Goal: Task Accomplishment & Management: Use online tool/utility

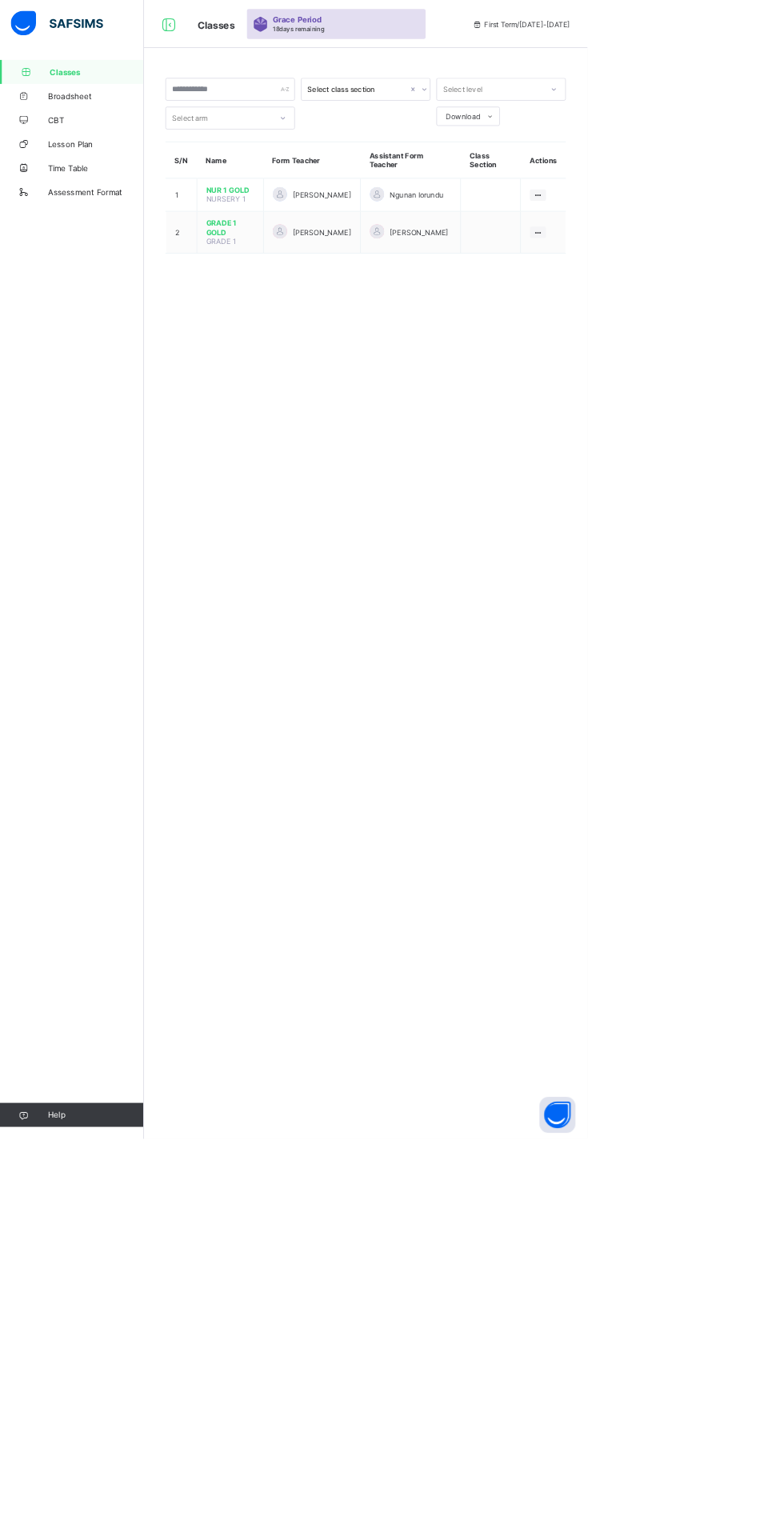
click at [720, 308] on icon at bounding box center [717, 310] width 14 height 12
click at [0, 0] on div "View Class" at bounding box center [0, 0] width 0 height 0
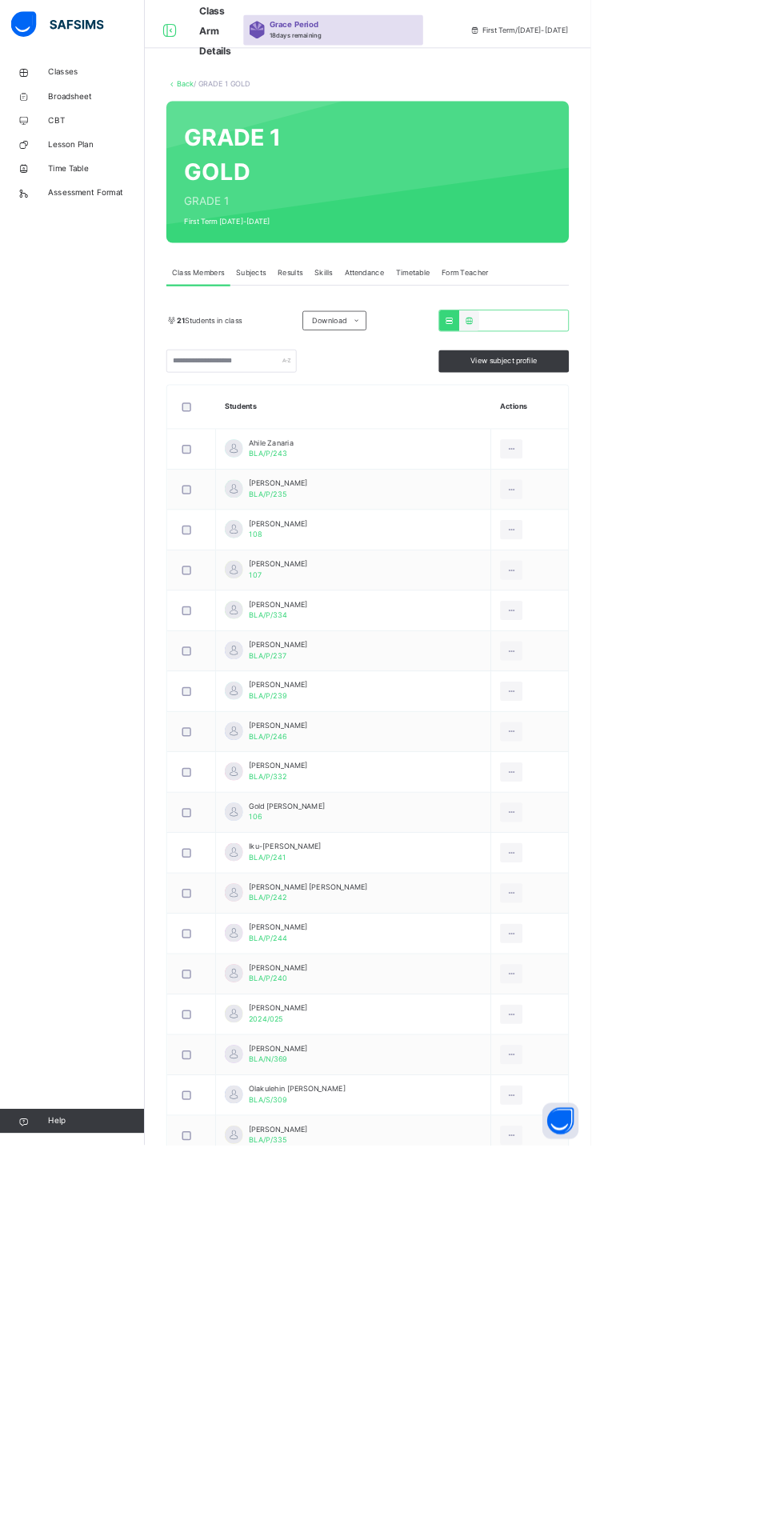
click at [342, 362] on span "Subjects" at bounding box center [333, 362] width 39 height 15
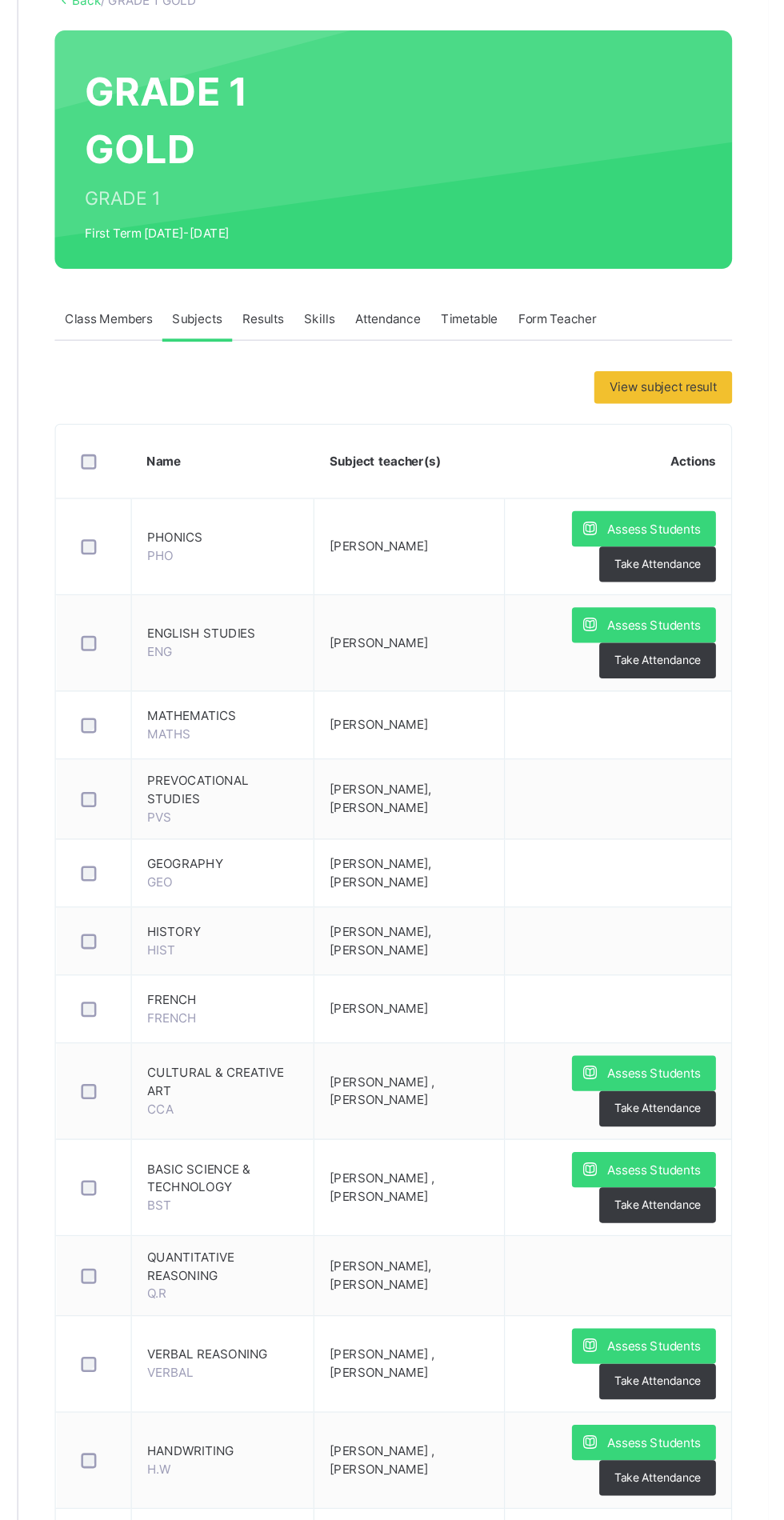
click at [689, 527] on span "Assess Students" at bounding box center [693, 527] width 73 height 15
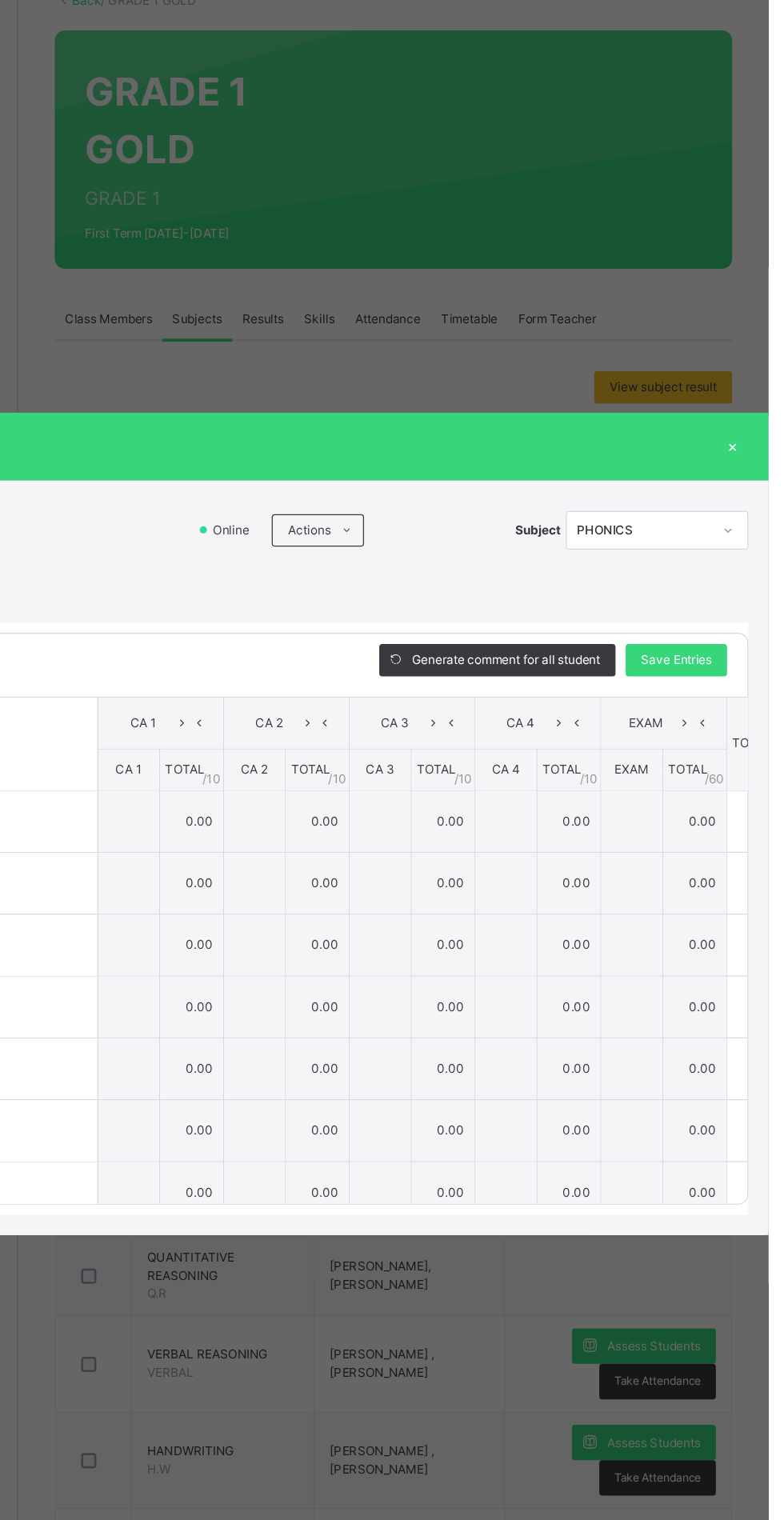
scroll to position [13, 0]
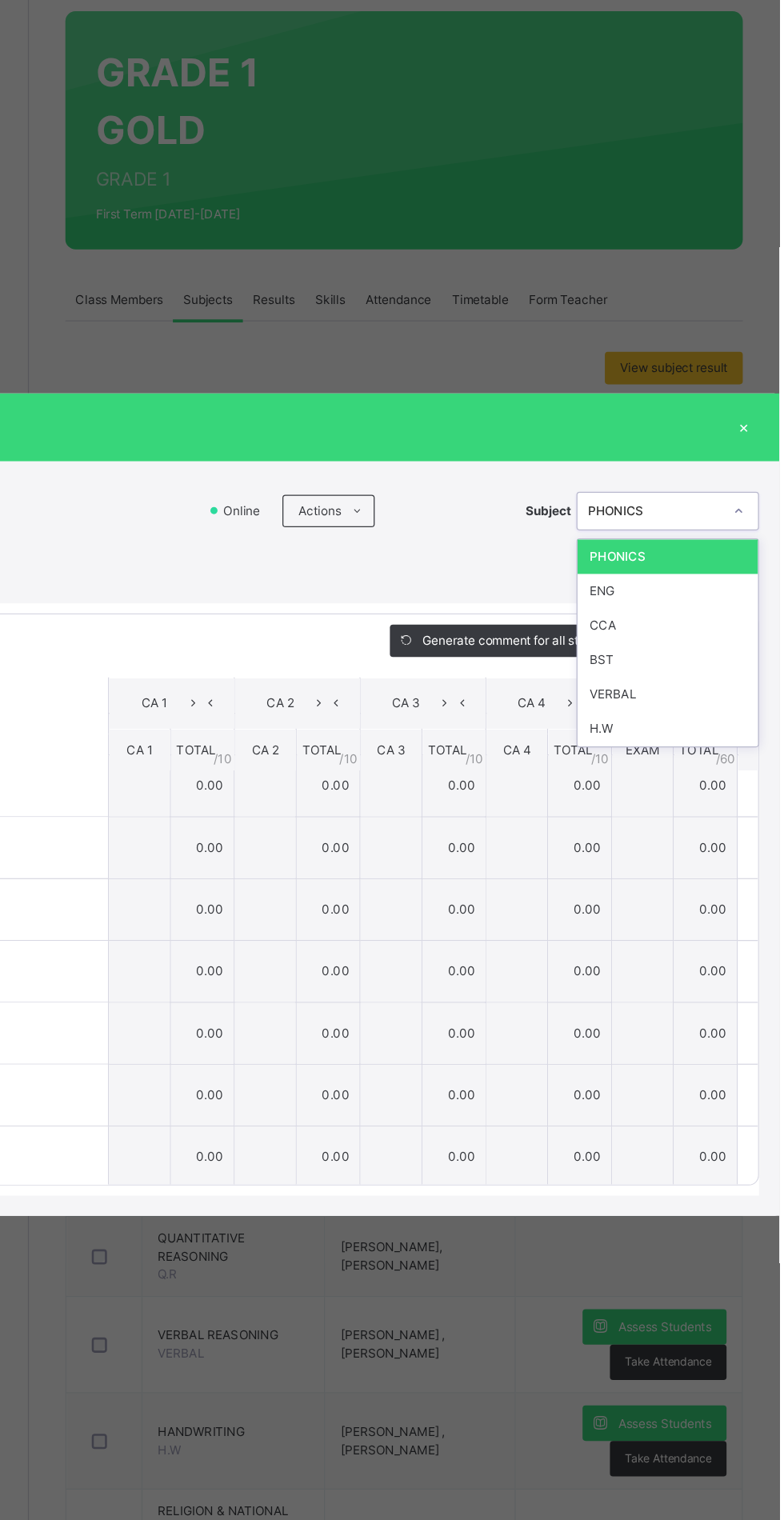
click at [650, 150] on div "RECORD BOOK × GRADE 1 GOLD : PHONICS Online Actions Download Empty Score Sheet …" at bounding box center [392, 760] width 784 height 1520
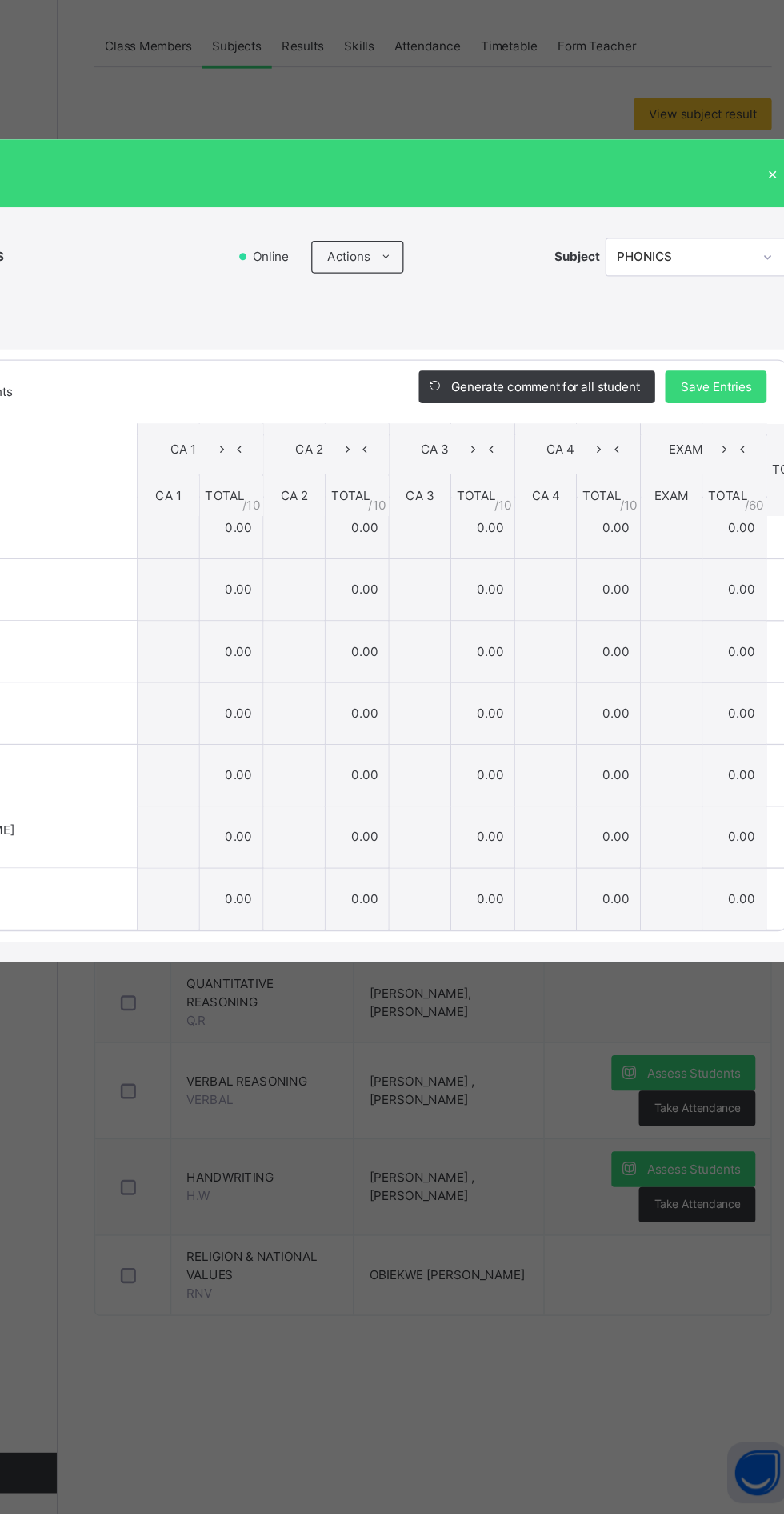
scroll to position [0, 0]
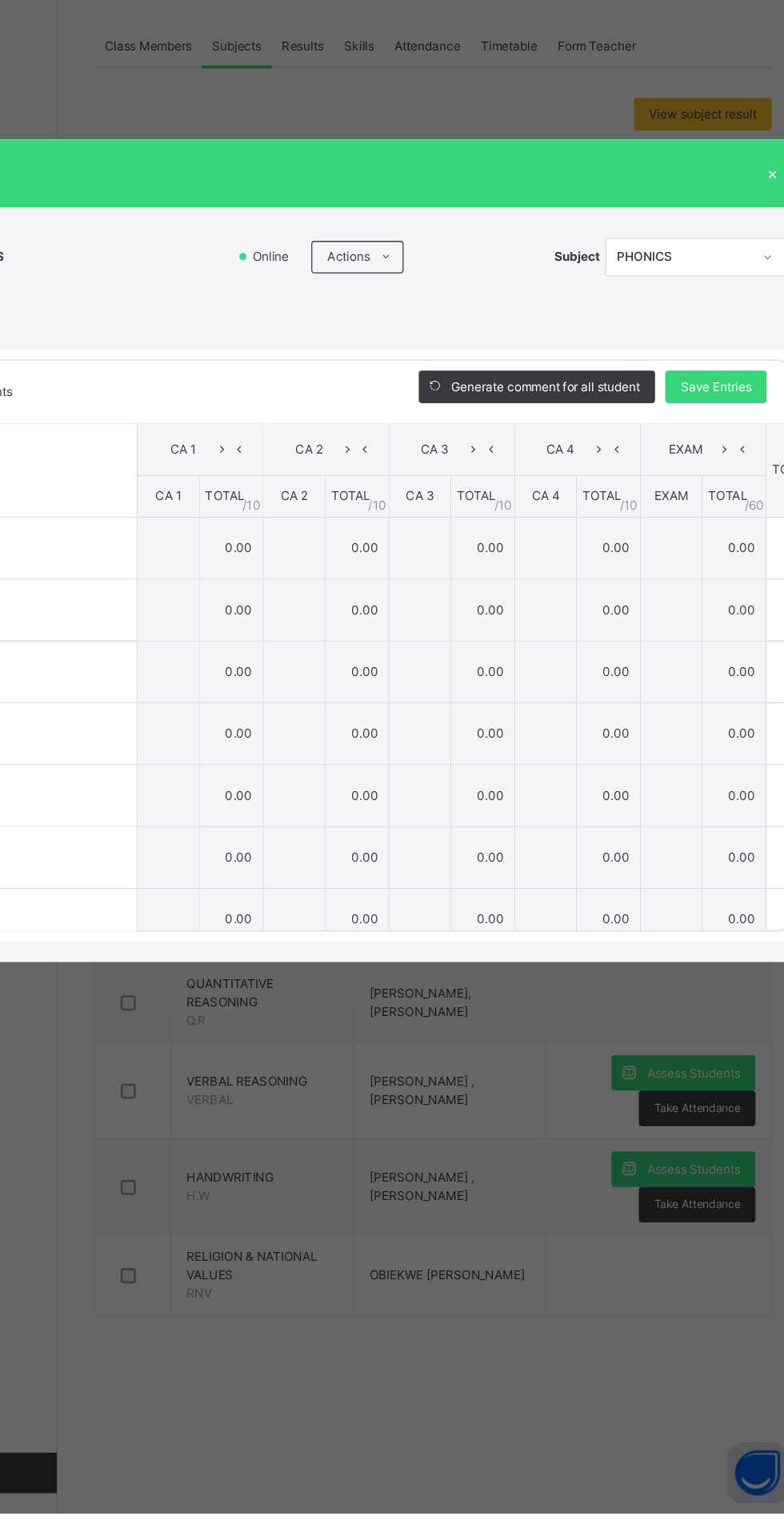
click at [314, 688] on span "CA 1" at bounding box center [290, 680] width 47 height 15
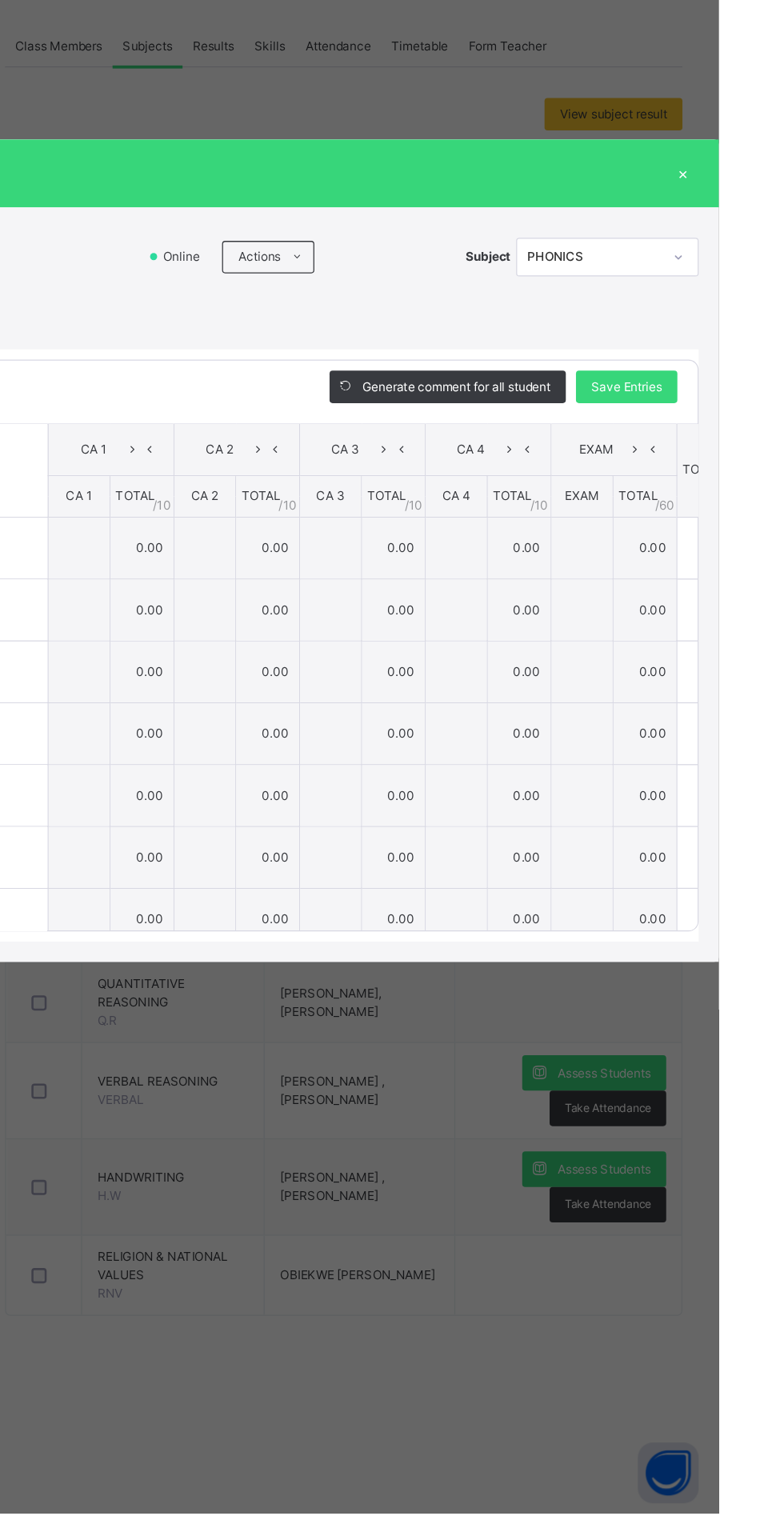
click at [303, 783] on input "text" at bounding box center [279, 758] width 48 height 48
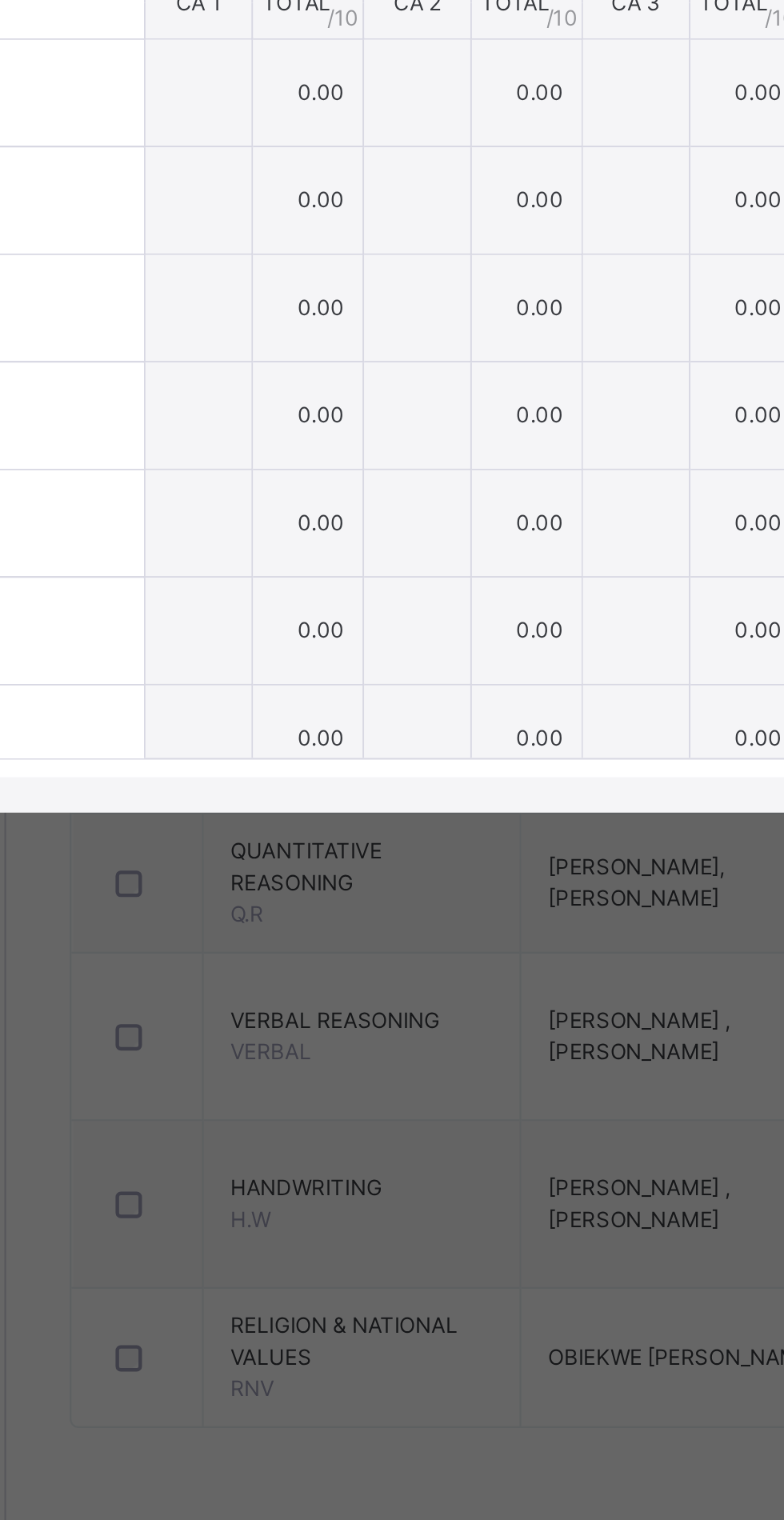
click at [303, 783] on input "text" at bounding box center [279, 758] width 48 height 48
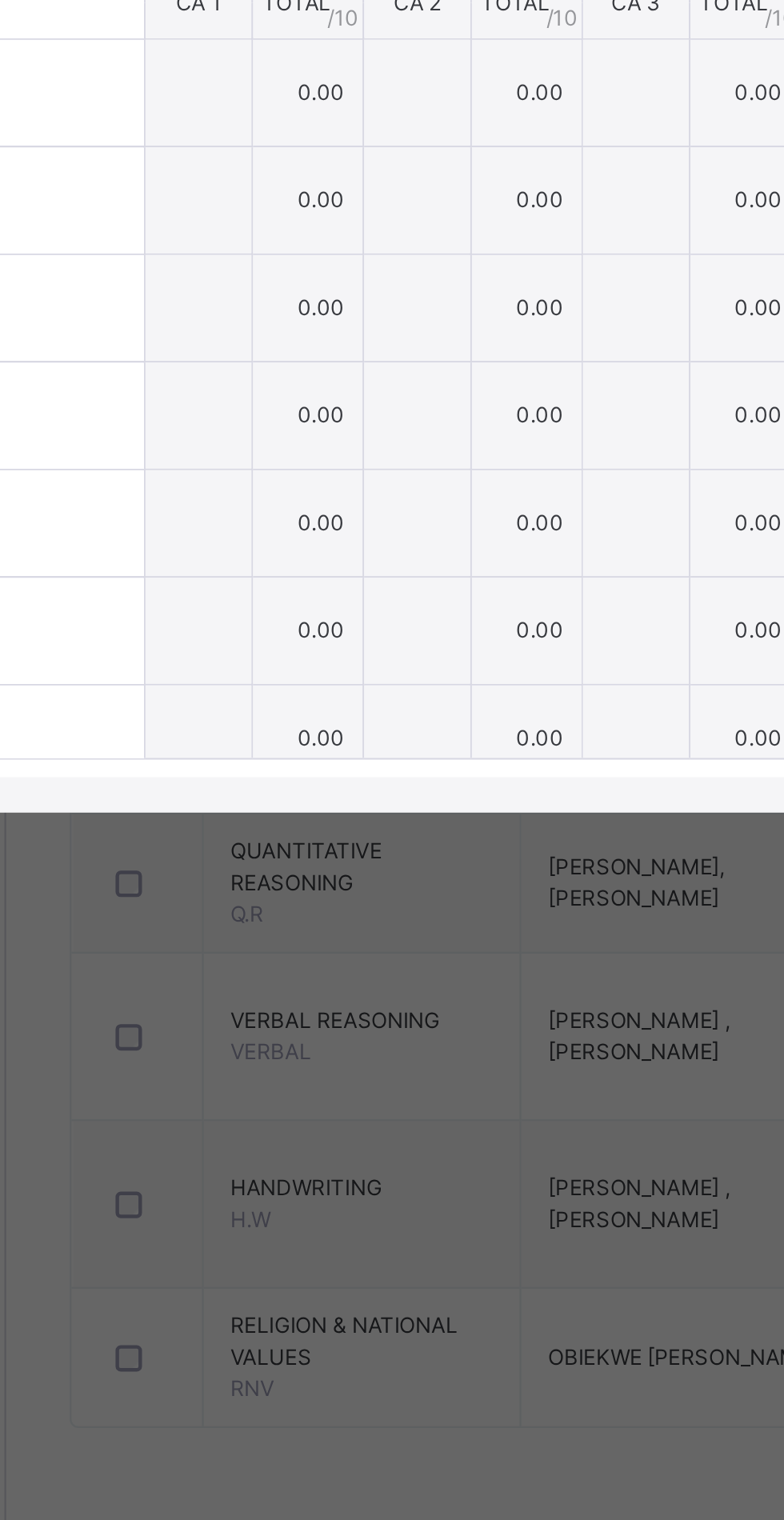
click at [303, 783] on input "text" at bounding box center [279, 758] width 48 height 48
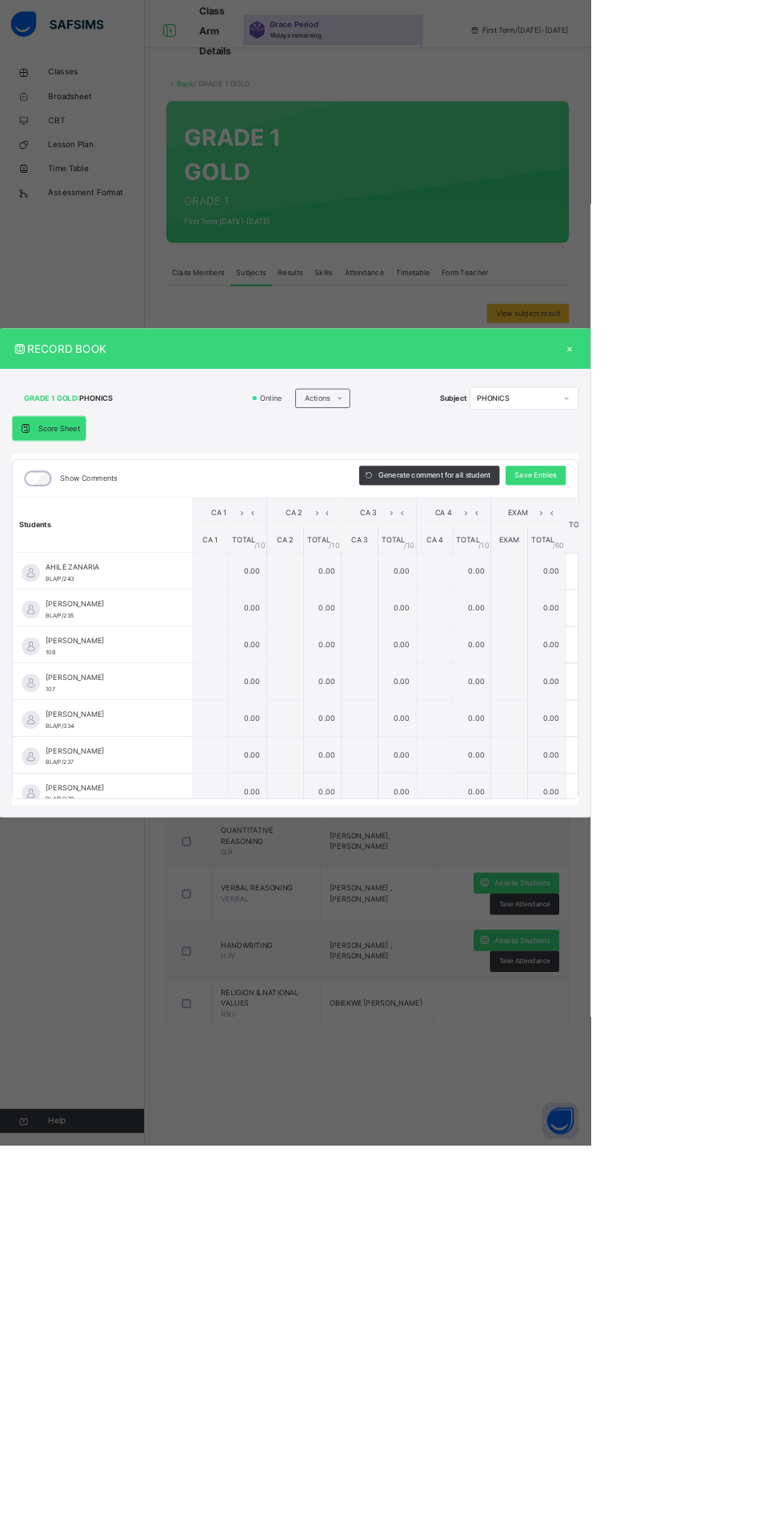
click at [453, 832] on td "0.00" at bounding box center [428, 807] width 50 height 49
click at [303, 783] on input "text" at bounding box center [279, 758] width 48 height 48
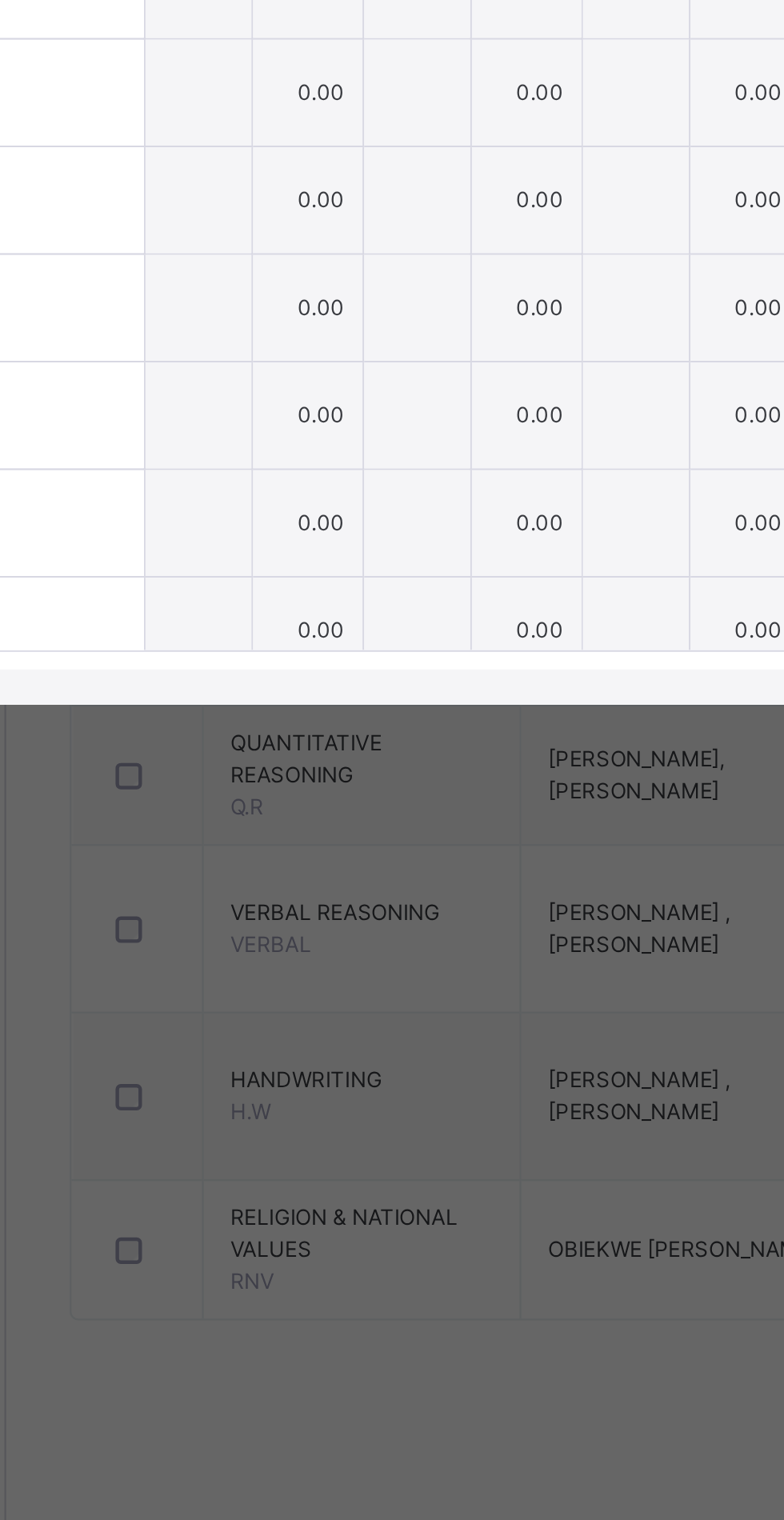
click at [354, 783] on td "0.00" at bounding box center [329, 758] width 50 height 49
click at [303, 783] on input "text" at bounding box center [279, 758] width 48 height 48
